Goal: Task Accomplishment & Management: Use online tool/utility

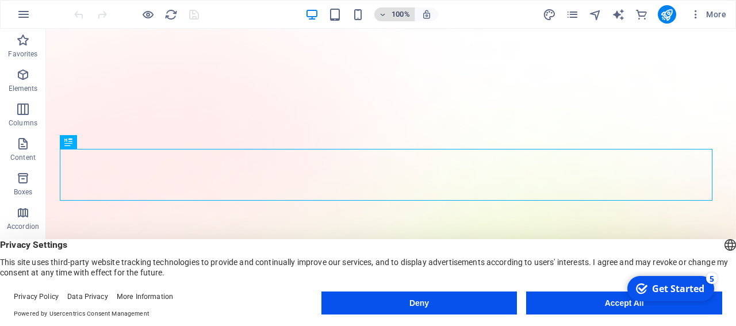
click at [393, 13] on h6 "100%" at bounding box center [401, 14] width 18 height 14
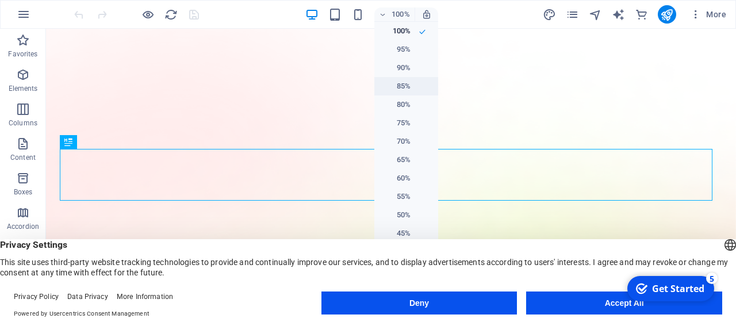
click at [401, 82] on li "85%" at bounding box center [406, 86] width 64 height 18
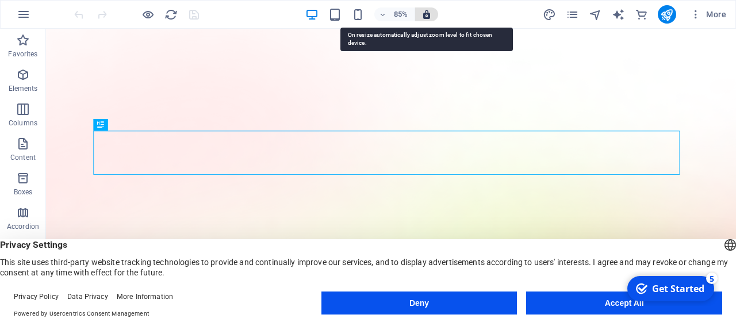
click at [425, 13] on icon "button" at bounding box center [426, 14] width 10 height 10
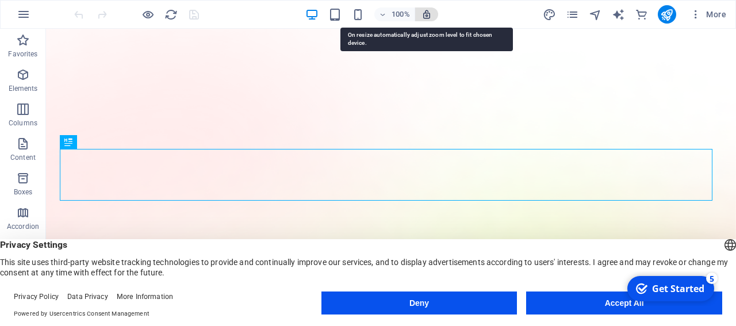
click at [425, 13] on icon "button" at bounding box center [426, 14] width 10 height 10
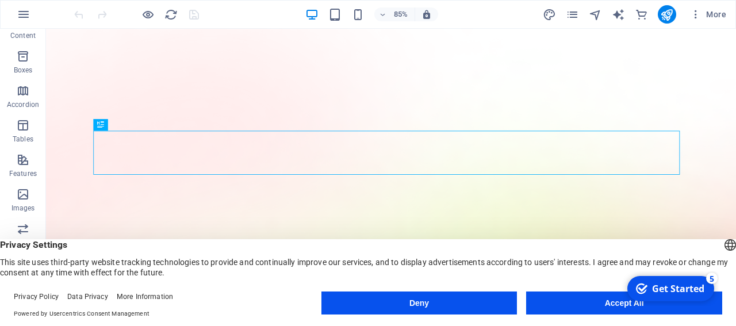
scroll to position [122, 0]
click at [572, 302] on button "Accept All" at bounding box center [624, 302] width 196 height 23
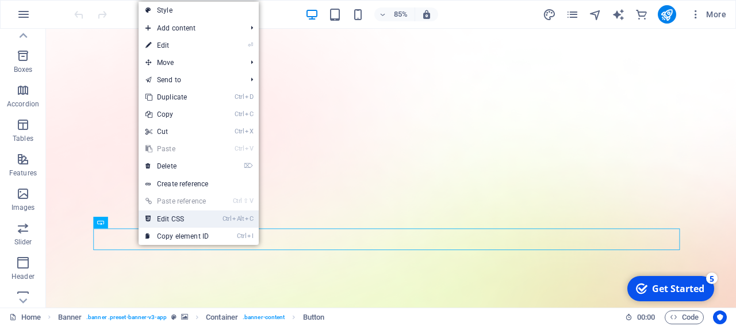
click at [195, 220] on link "Ctrl Alt C Edit CSS" at bounding box center [177, 218] width 77 height 17
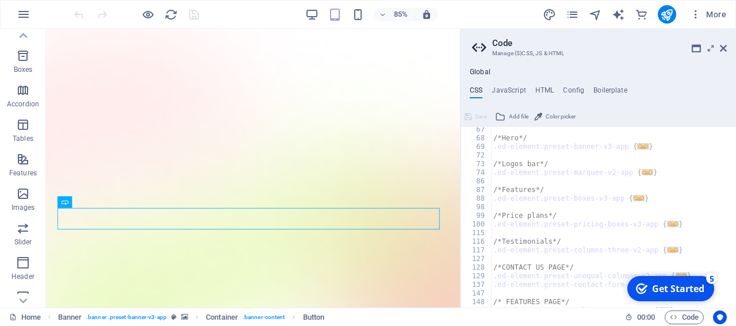
scroll to position [155, 0]
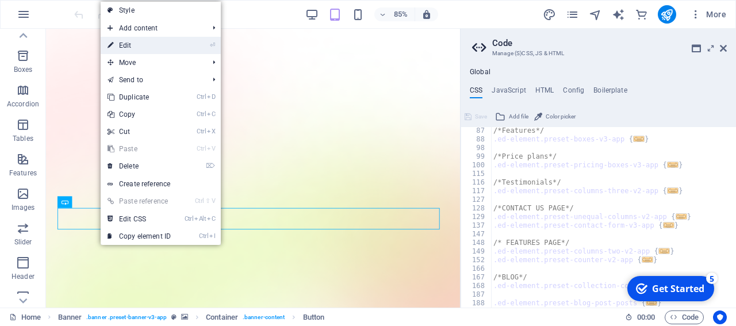
click at [149, 45] on link "⏎ Edit" at bounding box center [139, 45] width 77 height 17
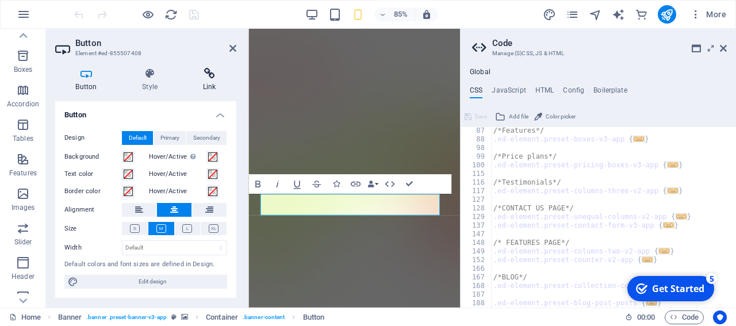
click at [208, 78] on icon at bounding box center [209, 73] width 54 height 11
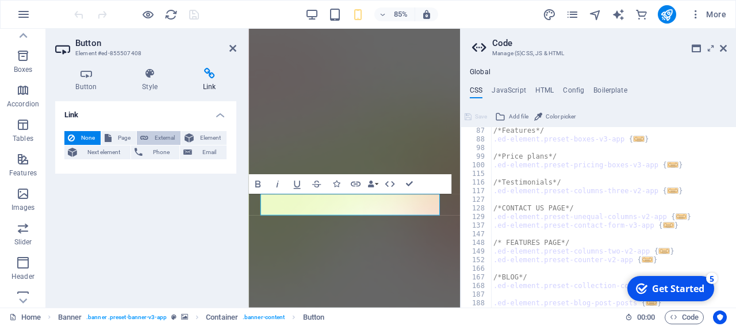
click at [164, 137] on span "External" at bounding box center [164, 138] width 25 height 14
select select "blank"
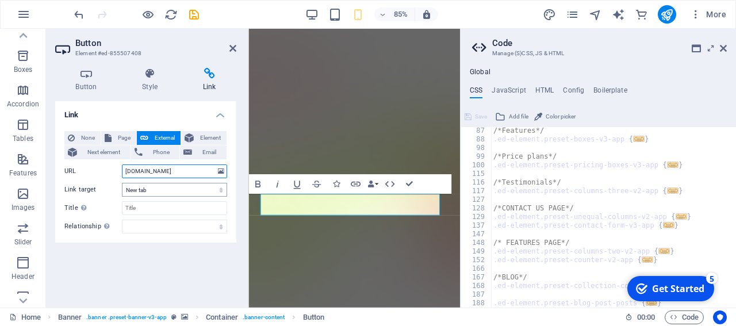
type input "[DOMAIN_NAME]"
click at [122, 183] on select "New tab Same tab Overlay" at bounding box center [174, 190] width 105 height 14
click at [143, 266] on div "Link None Page External Element Next element Phone Email Page Home Features Pri…" at bounding box center [145, 199] width 181 height 197
click at [167, 208] on input "Title Additional link description, should not be the same as the link text. The…" at bounding box center [174, 208] width 105 height 14
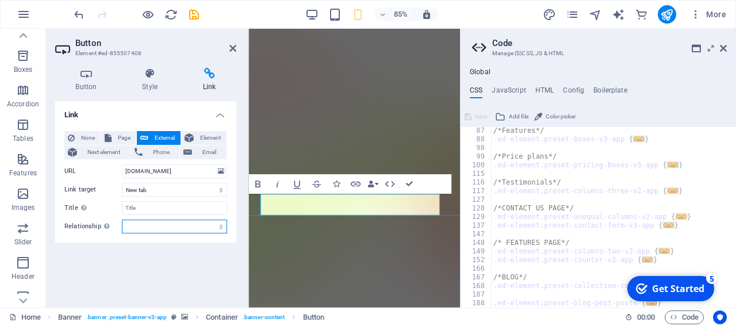
click at [122, 220] on select "alternate author bookmark external help license next nofollow noreferrer noopen…" at bounding box center [174, 227] width 105 height 14
select select "external"
click option "external" at bounding box center [0, 0] width 0 height 0
click at [356, 184] on icon "button" at bounding box center [355, 183] width 11 height 11
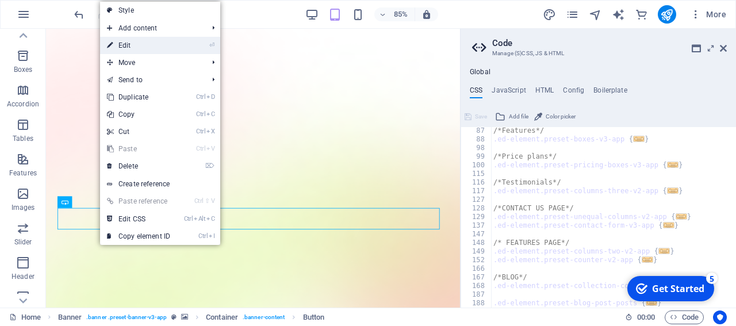
click at [147, 41] on link "⏎ Edit" at bounding box center [138, 45] width 77 height 17
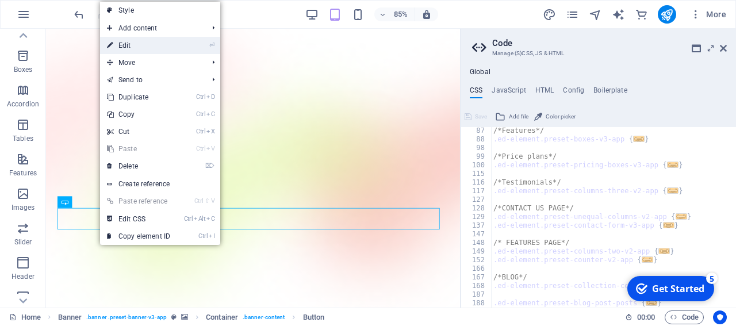
select select "external"
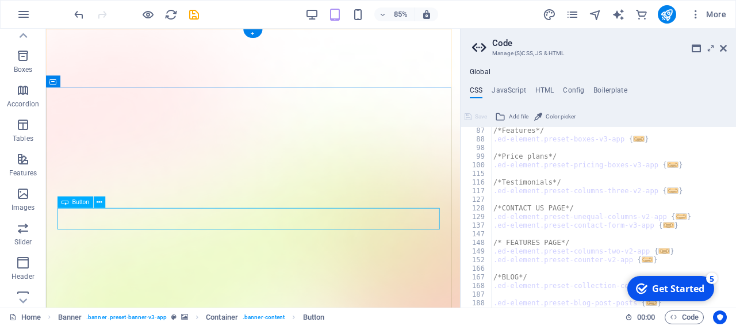
select select "English"
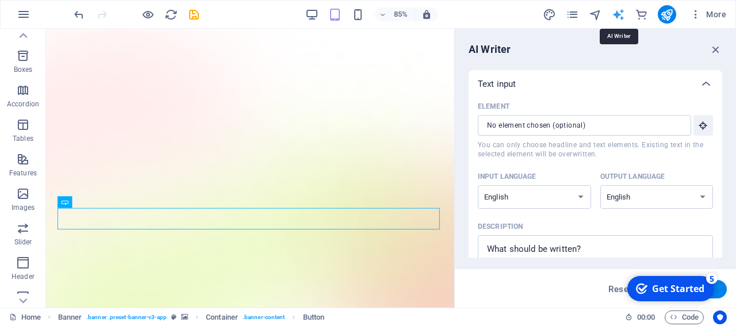
scroll to position [0, 0]
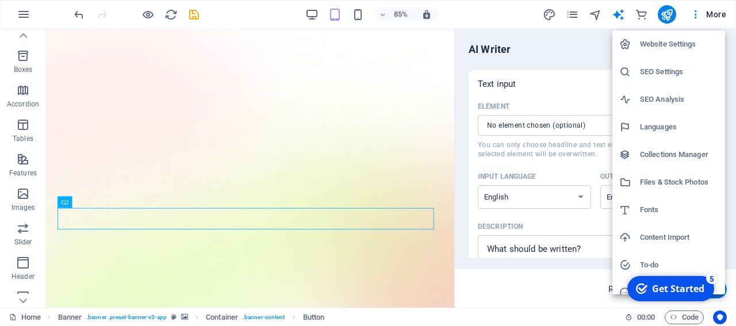
click at [669, 50] on h6 "Website Settings" at bounding box center [679, 44] width 78 height 14
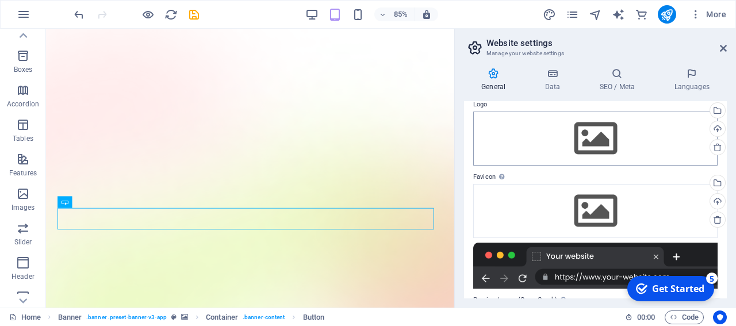
scroll to position [47, 0]
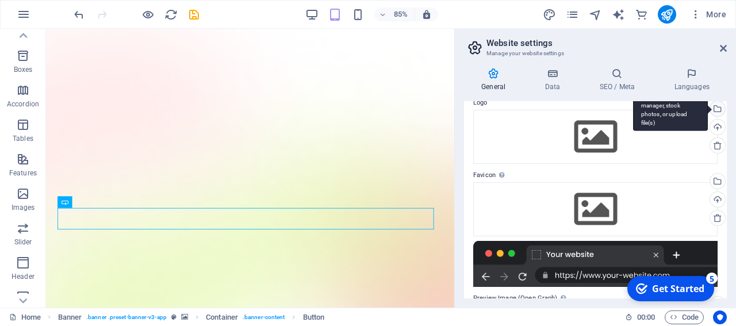
click at [710, 112] on div "Select files from the file manager, stock photos, or upload file(s)" at bounding box center [716, 109] width 17 height 17
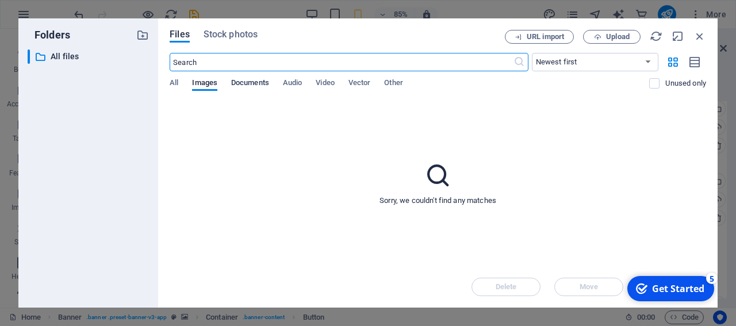
click at [255, 87] on span "Documents" at bounding box center [250, 84] width 38 height 16
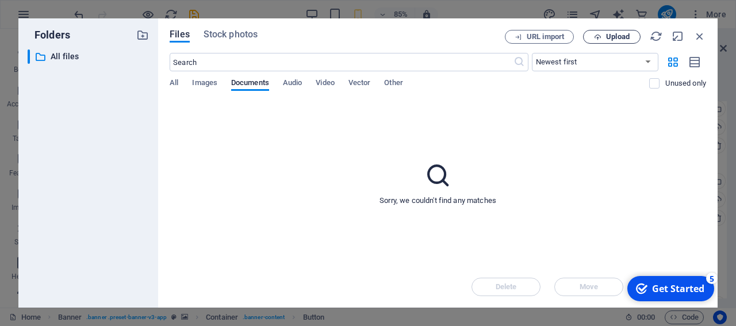
click at [618, 33] on span "Upload" at bounding box center [618, 36] width 24 height 7
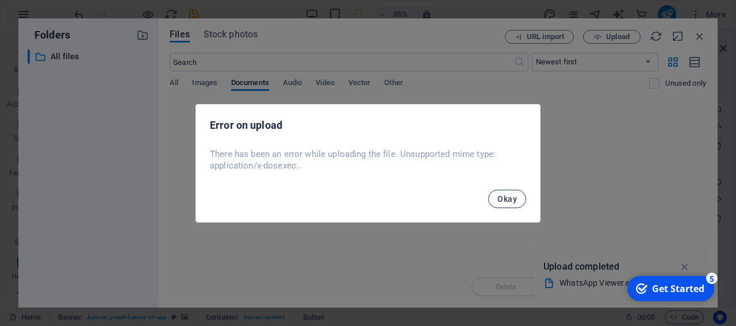
click at [515, 193] on button "Okay" at bounding box center [507, 199] width 38 height 18
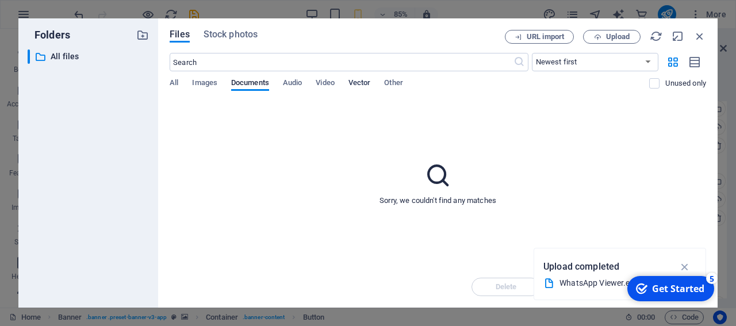
click at [363, 81] on span "Vector" at bounding box center [359, 84] width 22 height 16
click at [244, 37] on span "Stock photos" at bounding box center [231, 35] width 54 height 14
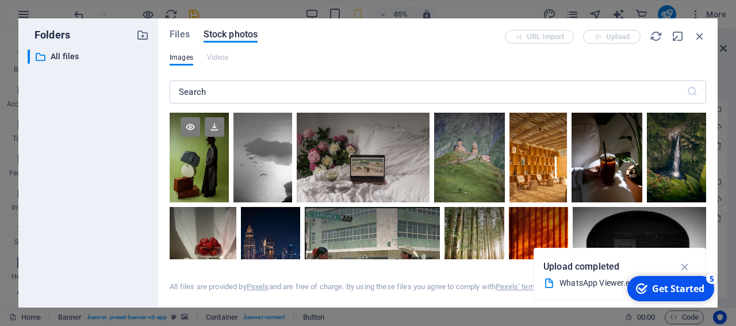
click at [187, 148] on div at bounding box center [199, 135] width 59 height 45
click at [686, 265] on icon "button" at bounding box center [684, 266] width 13 height 13
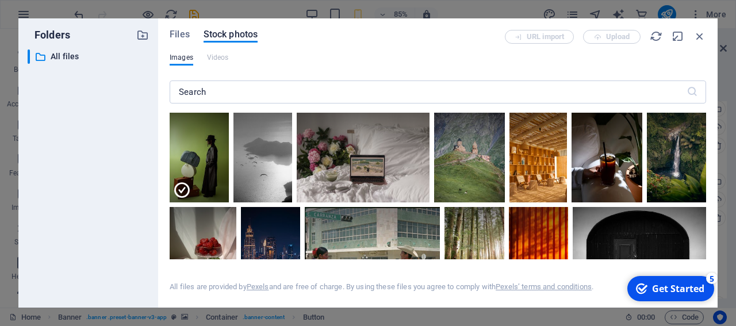
click at [667, 289] on div "Get Started" at bounding box center [678, 288] width 52 height 13
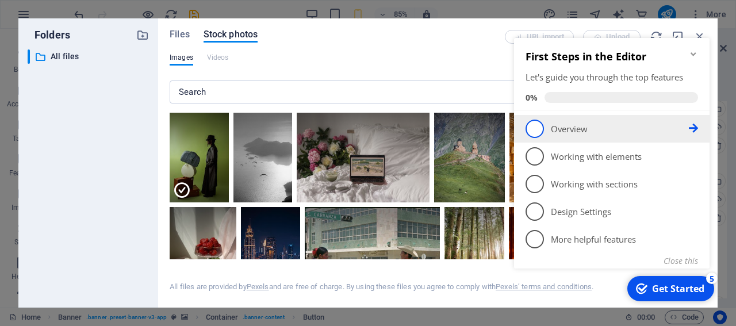
click at [563, 139] on li "1 Overview - incomplete" at bounding box center [611, 129] width 195 height 28
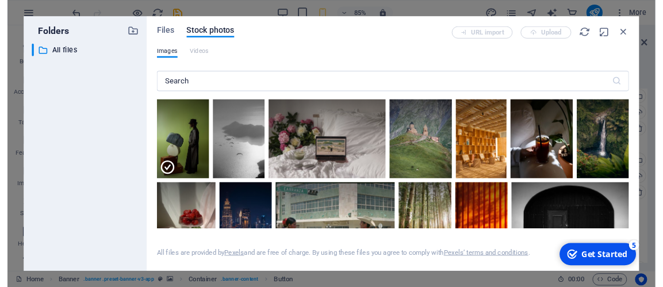
scroll to position [0, 0]
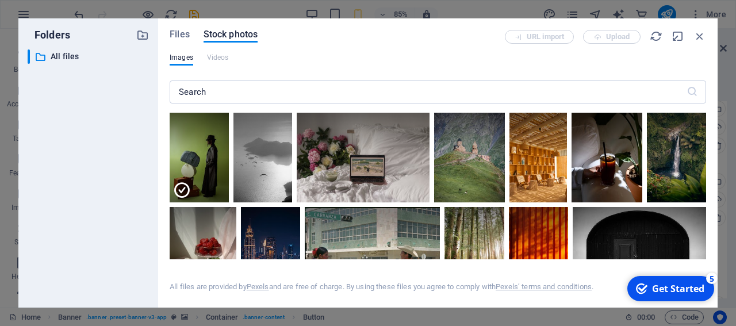
drag, startPoint x: 648, startPoint y: 52, endPoint x: 624, endPoint y: 37, distance: 28.7
click at [624, 37] on div "Files Stock photos URL import Upload Images Videos ​ All files are provided by …" at bounding box center [438, 163] width 536 height 266
click at [653, 37] on icon "button" at bounding box center [656, 36] width 13 height 13
click at [677, 37] on icon "button" at bounding box center [677, 36] width 13 height 13
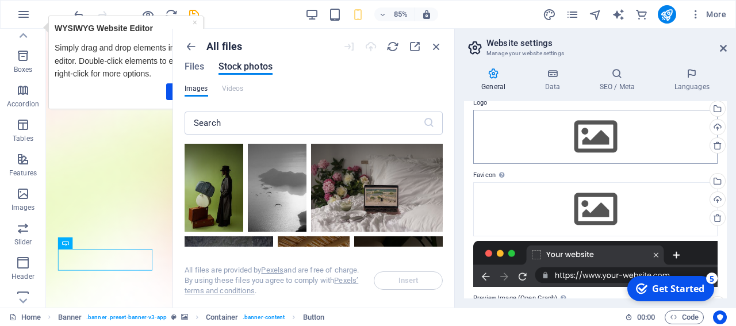
drag, startPoint x: 229, startPoint y: 226, endPoint x: 594, endPoint y: 156, distance: 371.6
click at [594, 156] on div "Home Favorites Elements Columns Content Boxes Accordion Tables Features Images …" at bounding box center [368, 168] width 736 height 279
click at [708, 109] on div "Select files from the file manager, stock photos, or upload file(s)" at bounding box center [716, 109] width 17 height 17
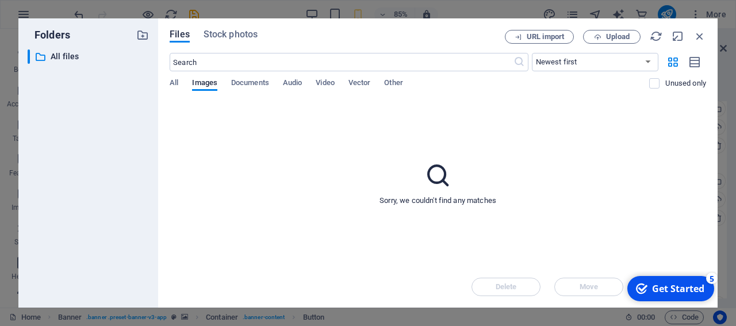
click at [168, 86] on div "Files Stock photos URL import Upload ​ Newest first Oldest first Name (A-Z) Nam…" at bounding box center [437, 162] width 559 height 289
click at [176, 83] on span "All" at bounding box center [174, 84] width 9 height 16
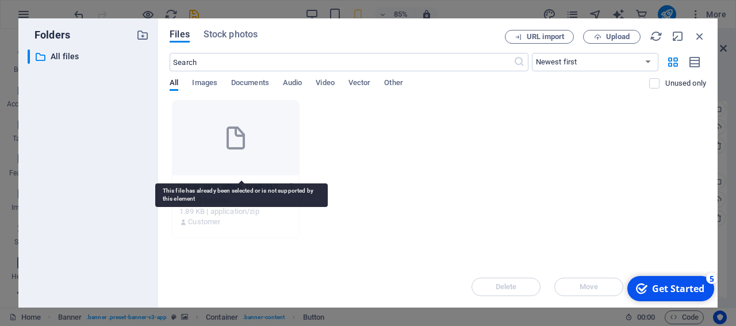
click at [239, 139] on icon at bounding box center [236, 138] width 28 height 28
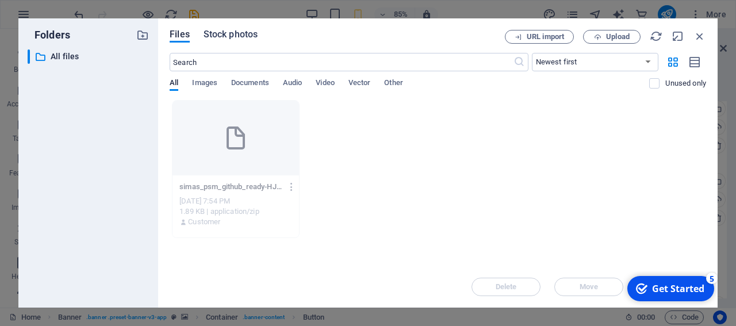
click at [239, 36] on span "Stock photos" at bounding box center [231, 35] width 54 height 14
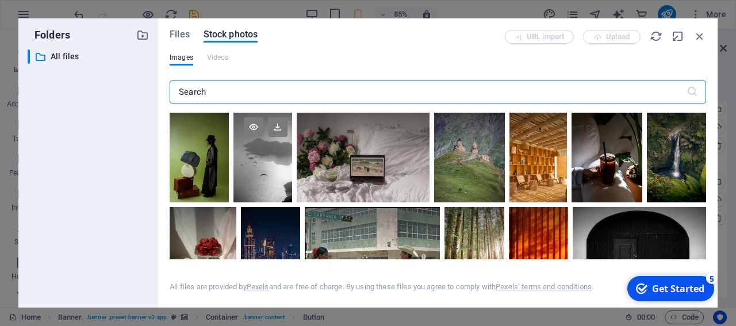
click at [272, 171] on div at bounding box center [262, 158] width 59 height 90
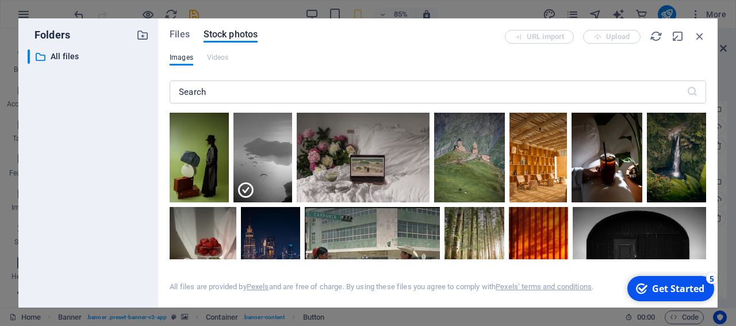
drag, startPoint x: 598, startPoint y: 293, endPoint x: 531, endPoint y: 28, distance: 272.9
click at [551, 53] on div "Images Videos ​ All files are provided by Pexels and are free of charge. By usi…" at bounding box center [438, 174] width 536 height 243
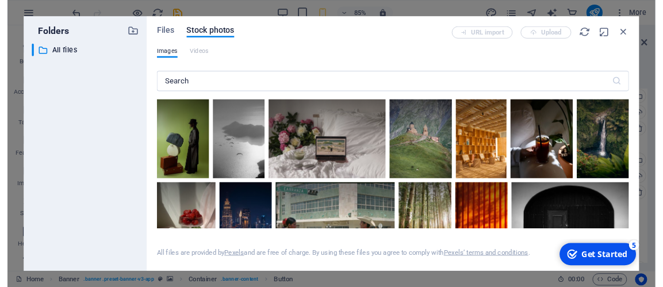
scroll to position [386, 0]
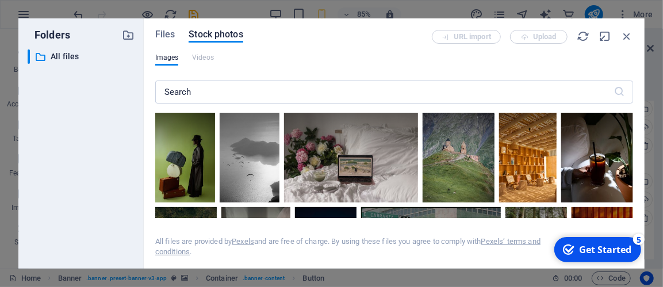
click at [614, 249] on div "Get Started" at bounding box center [604, 249] width 52 height 13
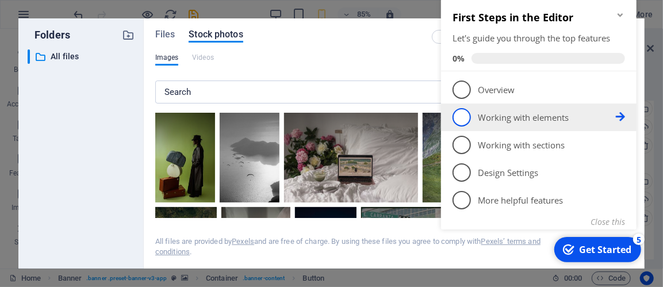
click at [525, 117] on p "Working with elements - incomplete" at bounding box center [546, 118] width 138 height 12
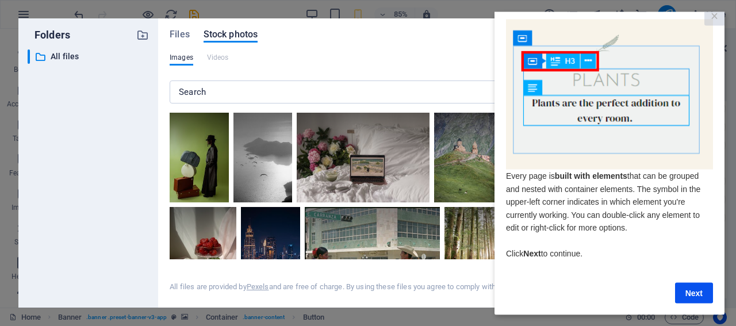
scroll to position [21, 0]
